Goal: Find specific page/section: Find specific page/section

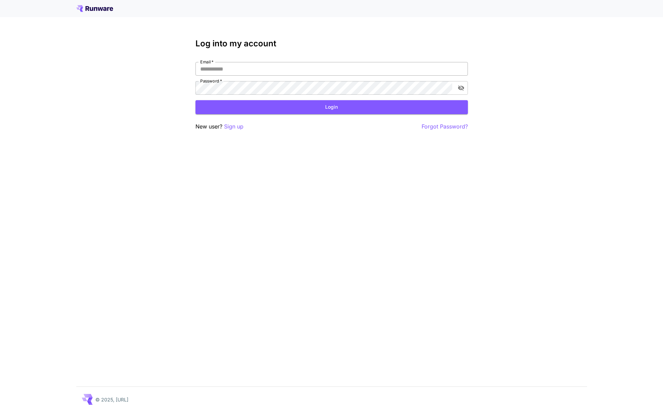
click at [267, 73] on input "Email   *" at bounding box center [332, 69] width 273 height 14
click at [0, 412] on com-1password-button at bounding box center [0, 412] width 0 height 0
type input "**********"
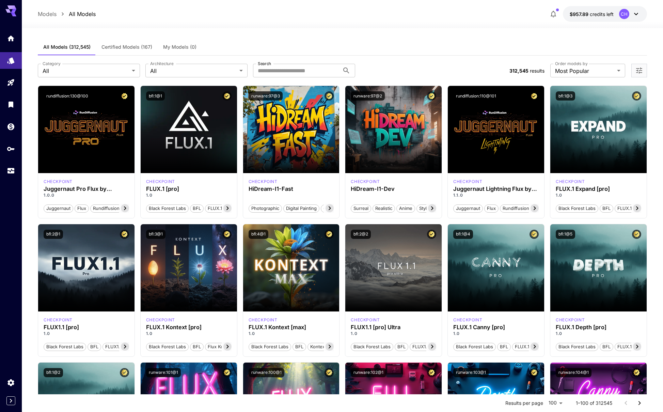
click at [180, 48] on span "My Models (0)" at bounding box center [179, 47] width 33 height 6
